Goal: Check status: Check status

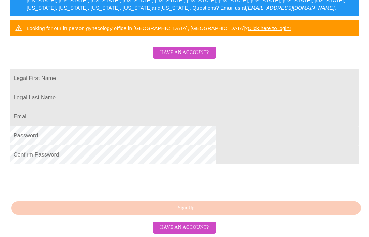
scroll to position [139, 0]
click at [180, 53] on span "Have an account?" at bounding box center [184, 52] width 49 height 9
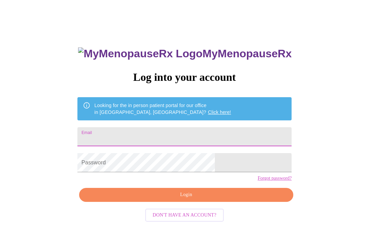
scroll to position [13, 0]
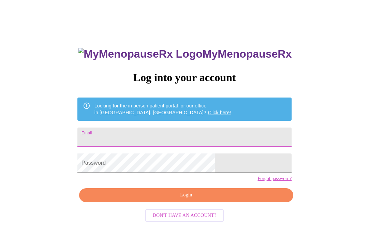
click at [159, 136] on input "Email" at bounding box center [184, 136] width 214 height 19
type input "[EMAIL_ADDRESS][DOMAIN_NAME]"
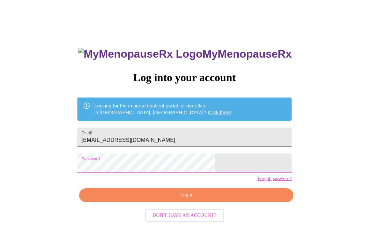
click at [181, 199] on span "Login" at bounding box center [186, 195] width 198 height 9
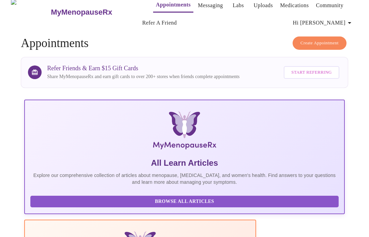
click at [339, 18] on span "Hi [PERSON_NAME]" at bounding box center [323, 23] width 61 height 10
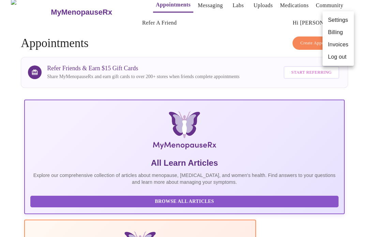
click at [275, 24] on div at bounding box center [187, 118] width 374 height 237
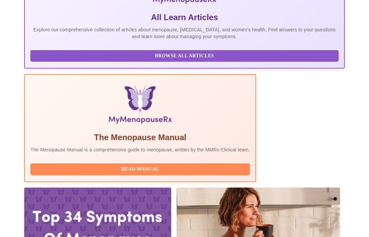
scroll to position [153, 0]
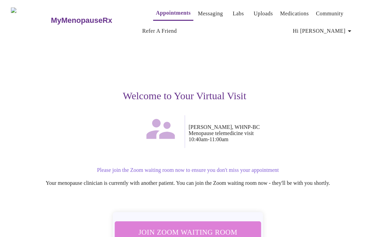
click at [197, 223] on button "Join Zoom Waiting Room" at bounding box center [187, 231] width 146 height 21
